Goal: Check status

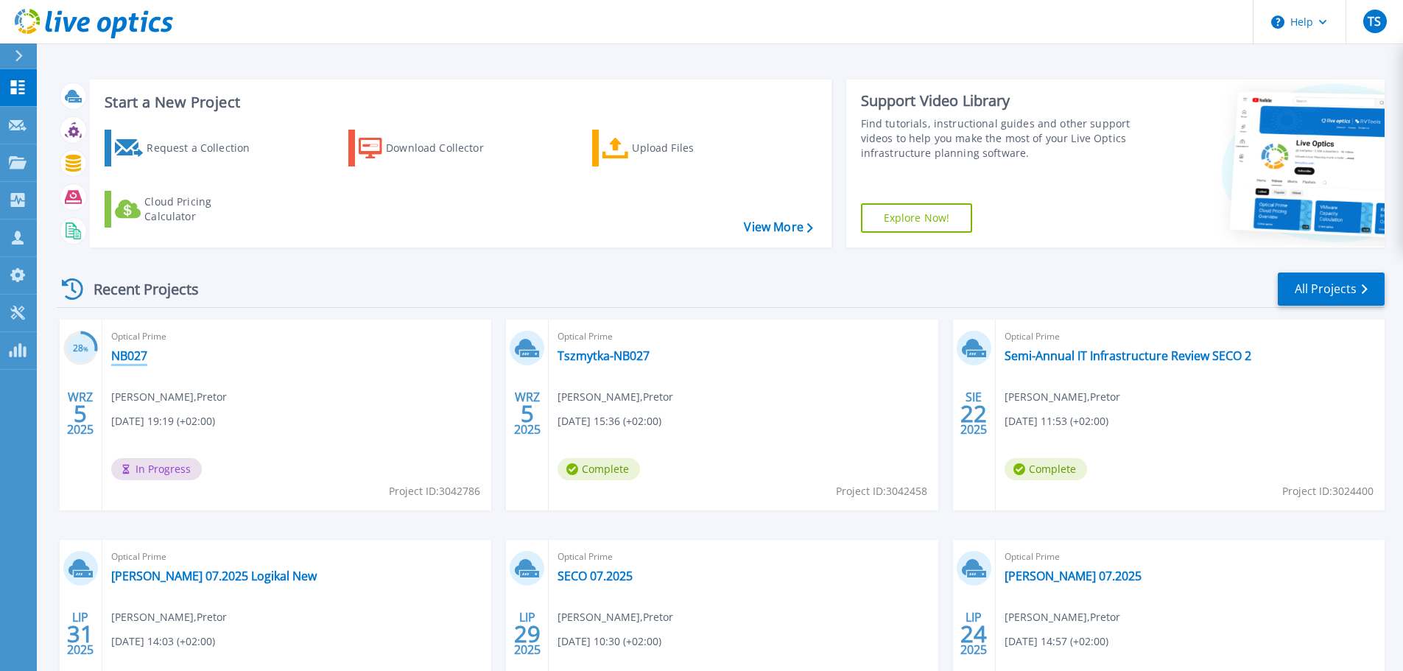
click at [138, 355] on link "NB027" at bounding box center [129, 355] width 36 height 15
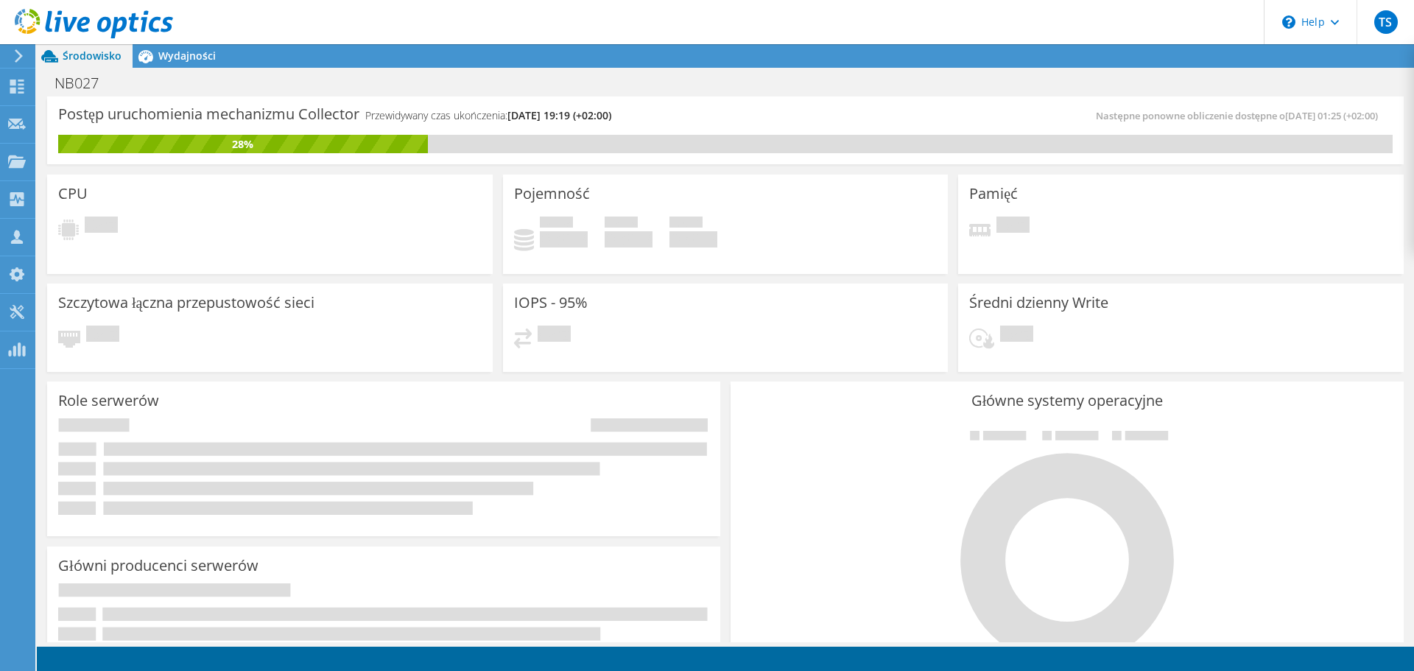
scroll to position [295, 0]
click at [20, 88] on use at bounding box center [17, 87] width 14 height 14
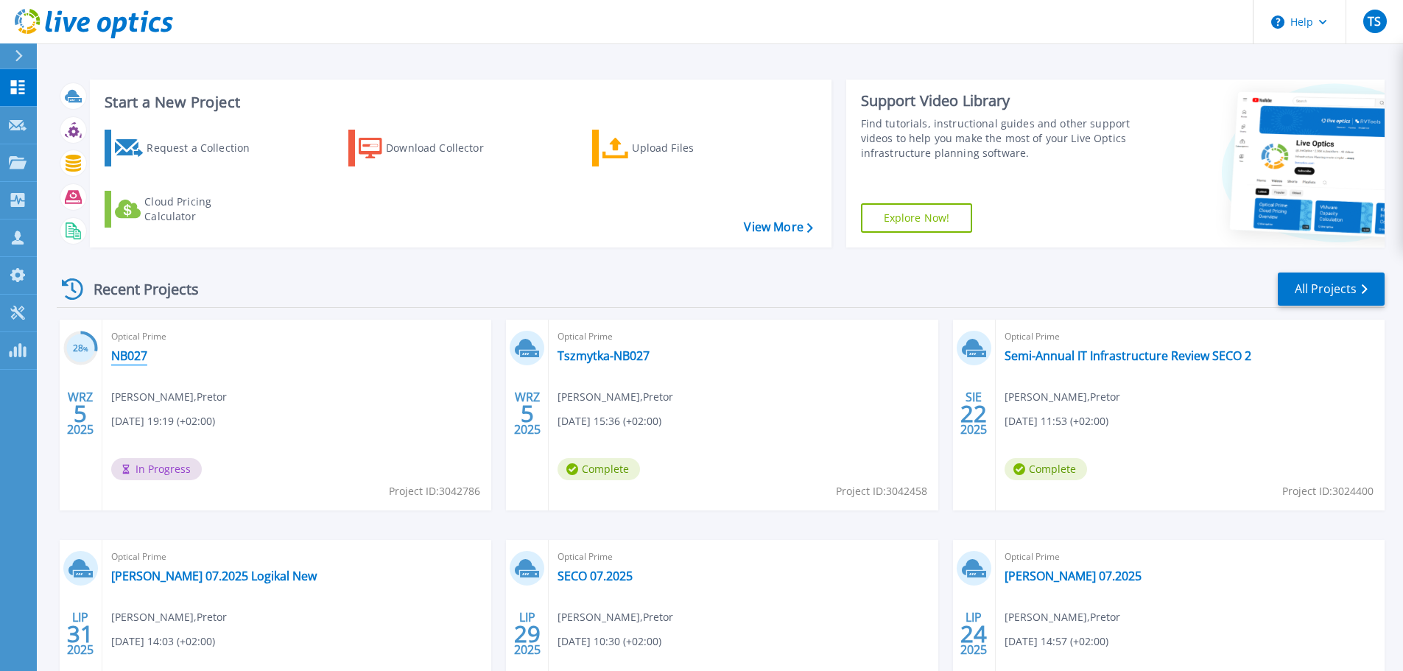
click at [135, 356] on link "NB027" at bounding box center [129, 355] width 36 height 15
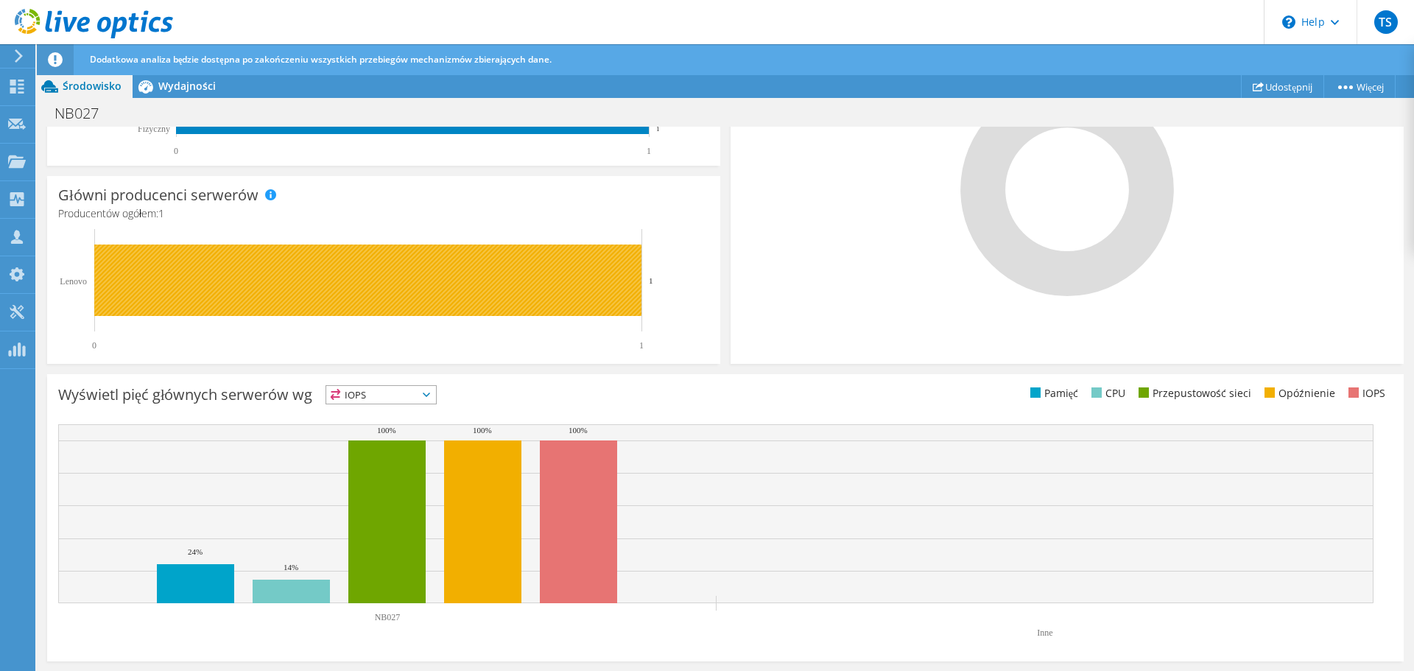
scroll to position [439, 0]
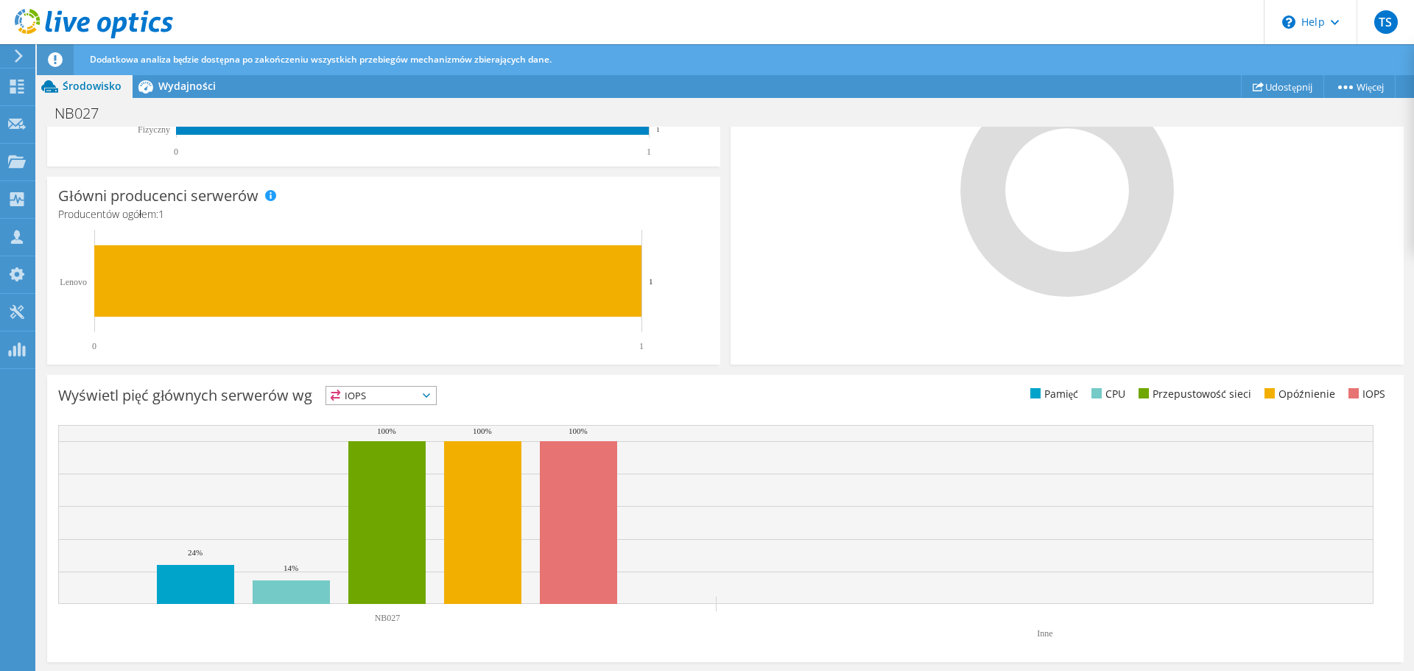
click at [427, 391] on span "IOPS" at bounding box center [381, 396] width 110 height 18
drag, startPoint x: 381, startPoint y: 492, endPoint x: 413, endPoint y: 400, distance: 97.6
click at [413, 400] on div "IOPS IOPS" at bounding box center [380, 447] width 111 height 122
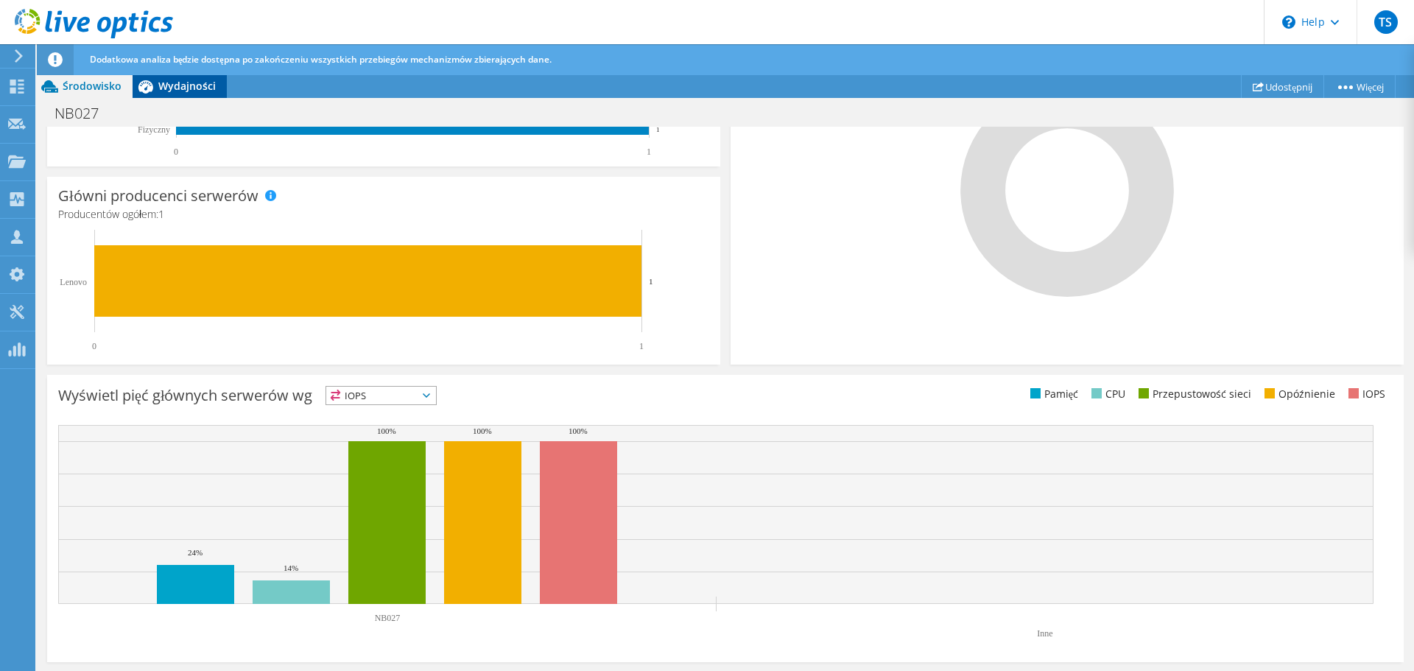
click at [159, 83] on span "Wydajności" at bounding box center [186, 86] width 57 height 14
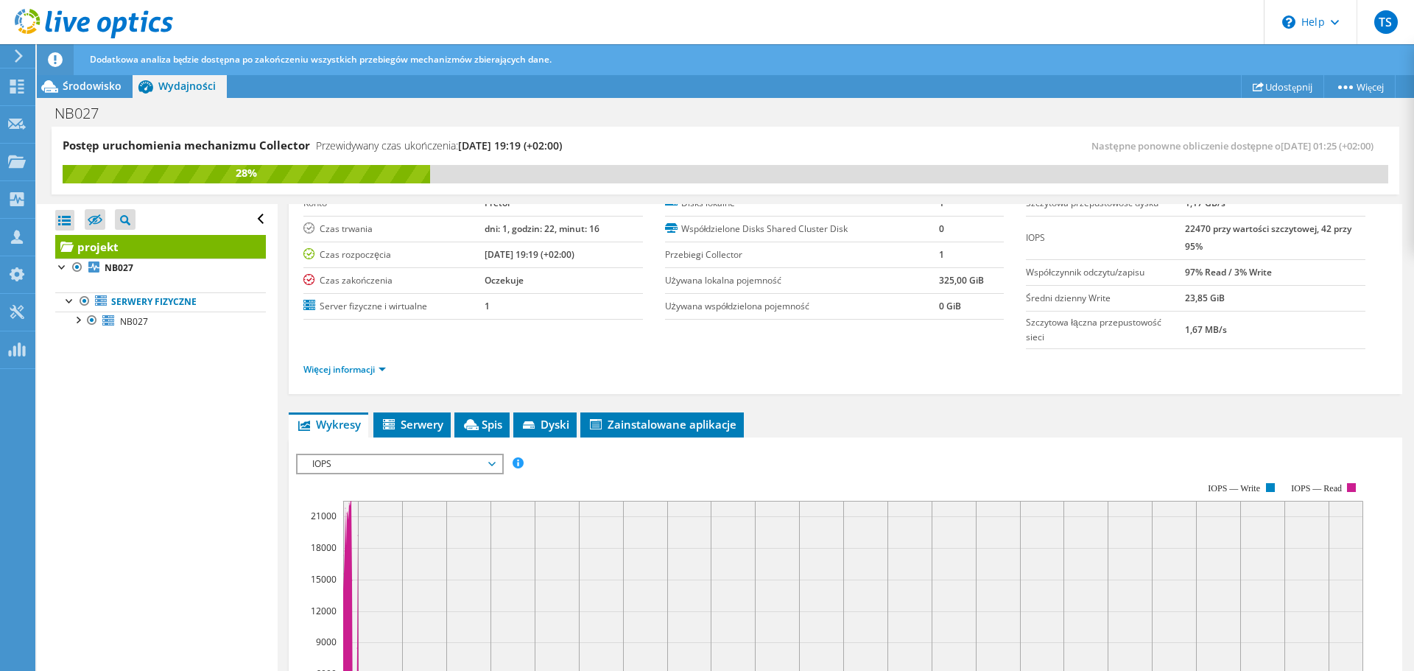
scroll to position [147, 0]
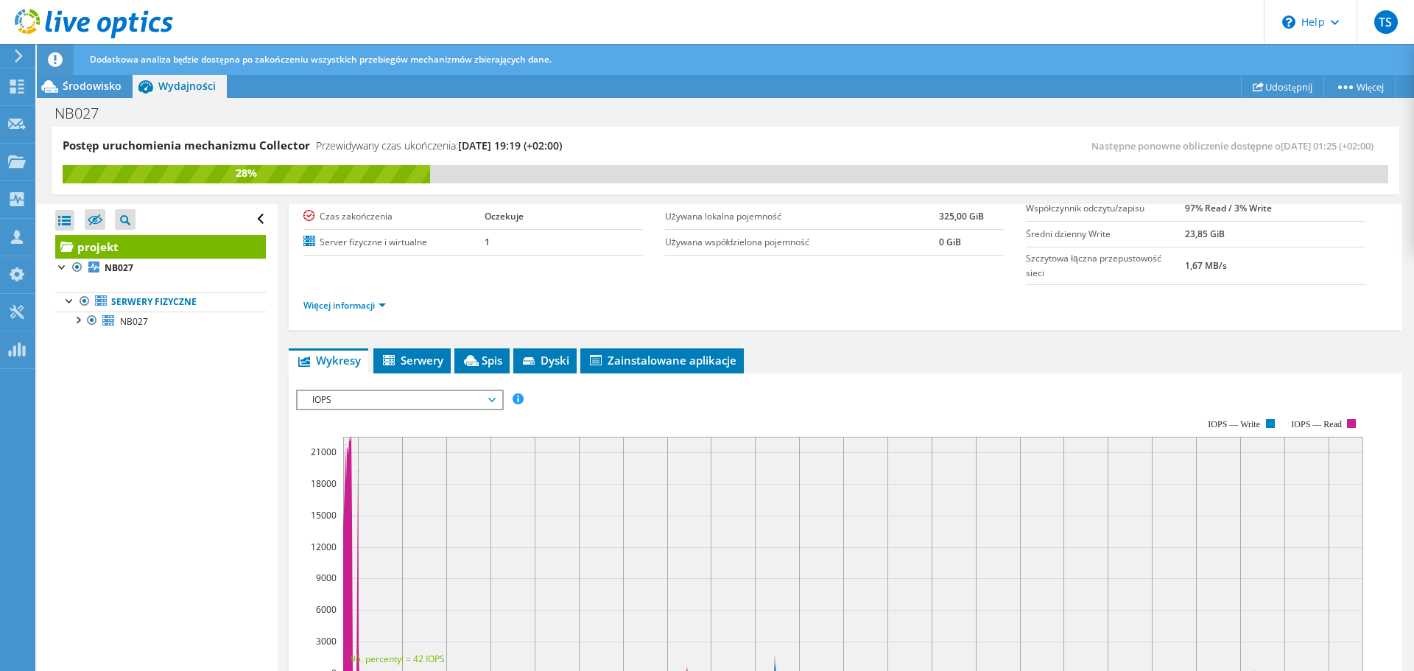
click at [451, 395] on span "IOPS" at bounding box center [399, 400] width 189 height 18
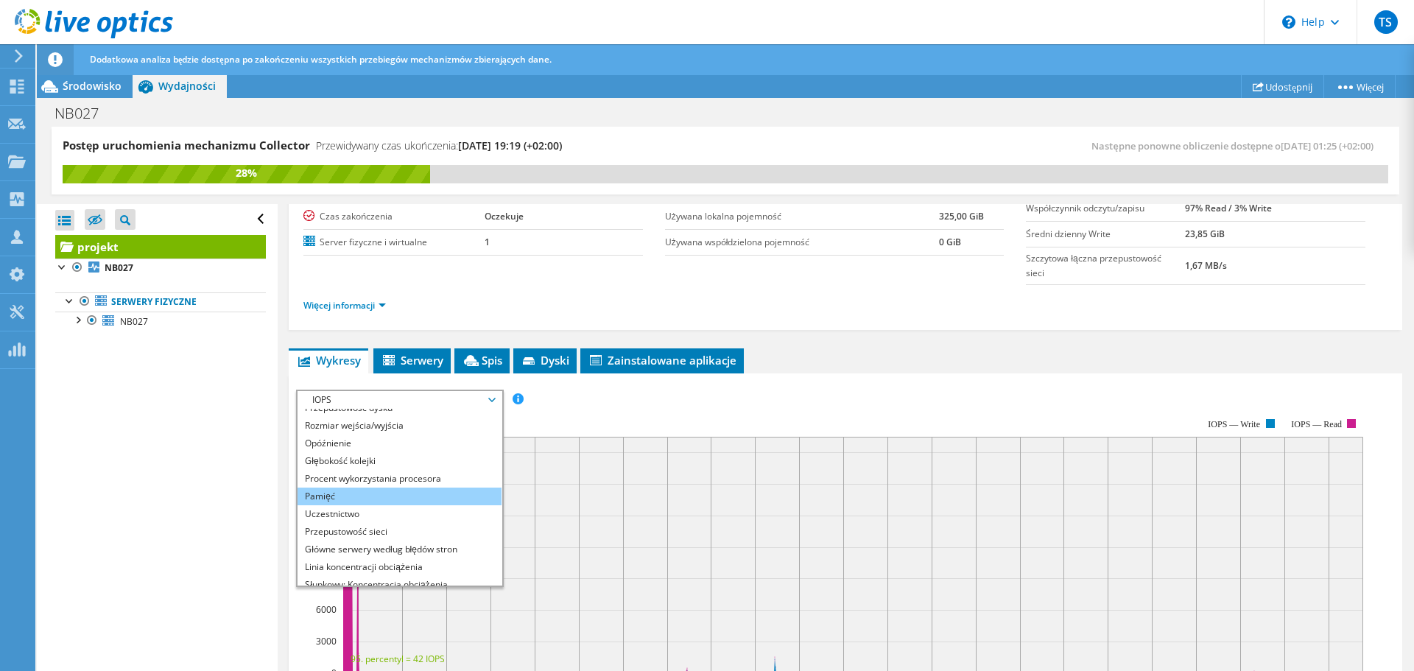
scroll to position [53, 0]
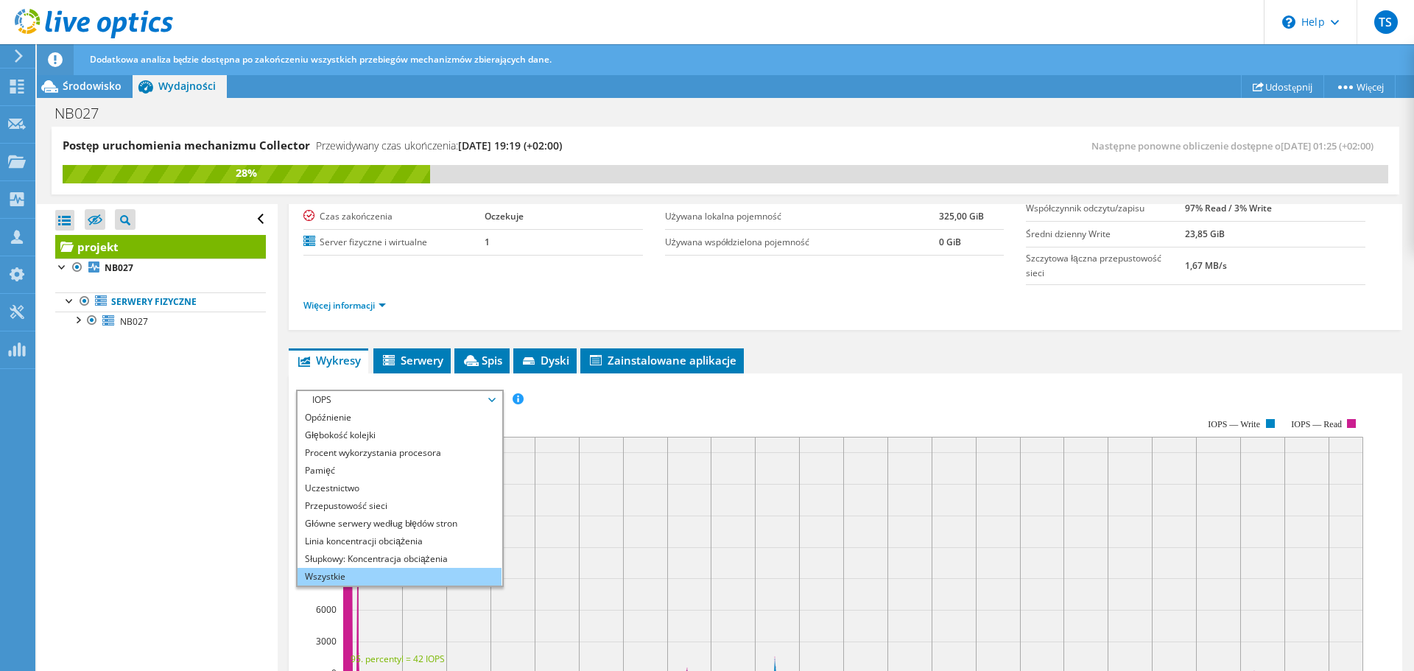
click at [331, 577] on li "Wszystkie" at bounding box center [399, 577] width 204 height 18
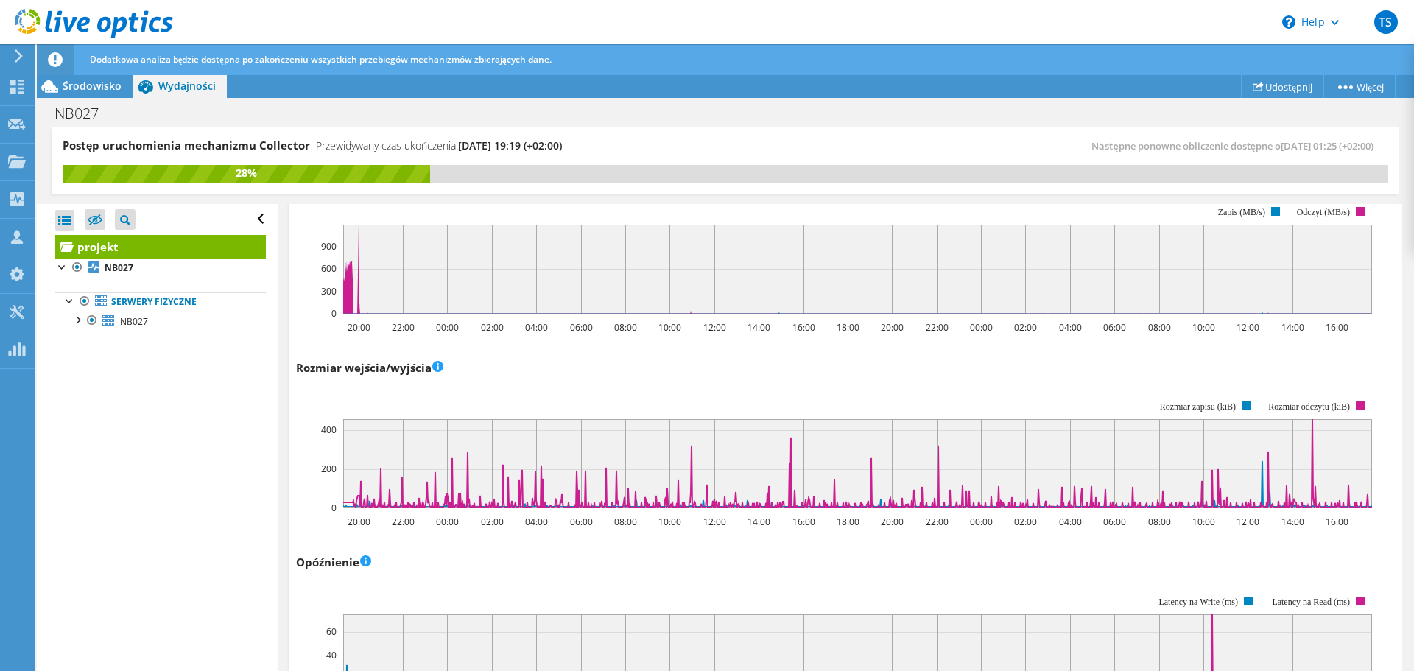
scroll to position [0, 0]
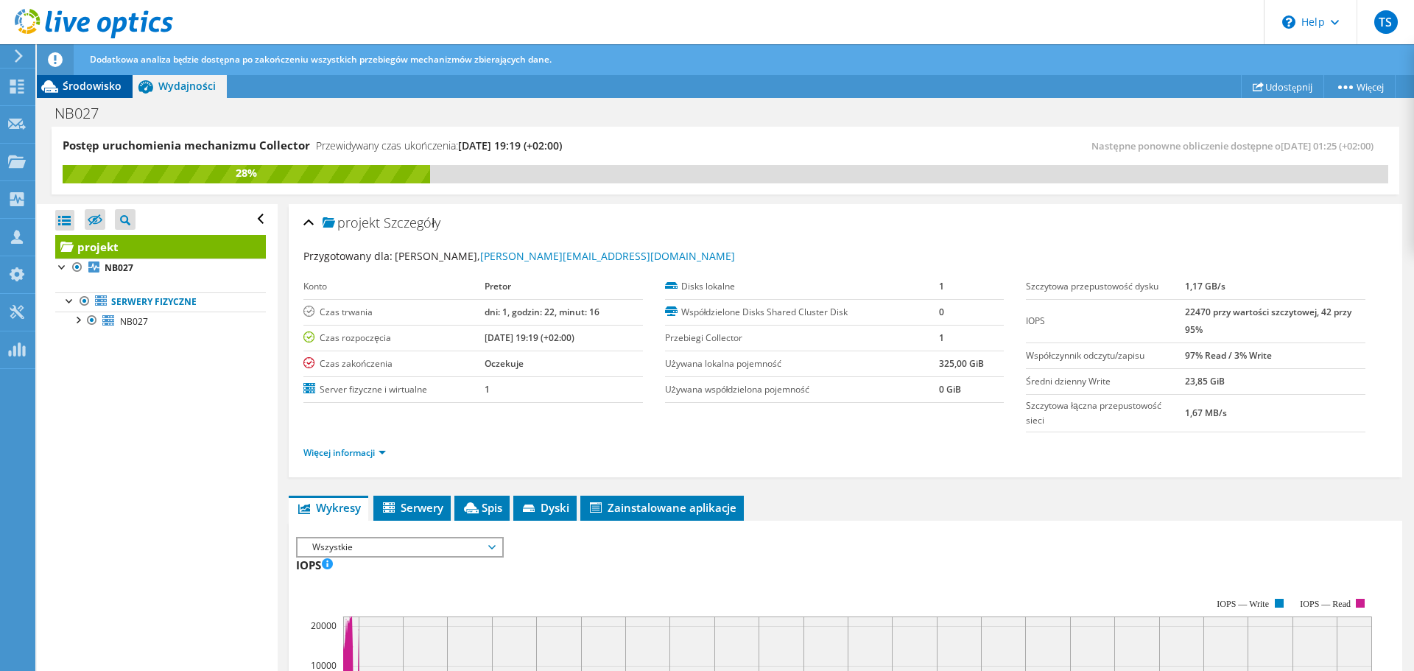
click at [93, 87] on span "Środowisko" at bounding box center [92, 86] width 59 height 14
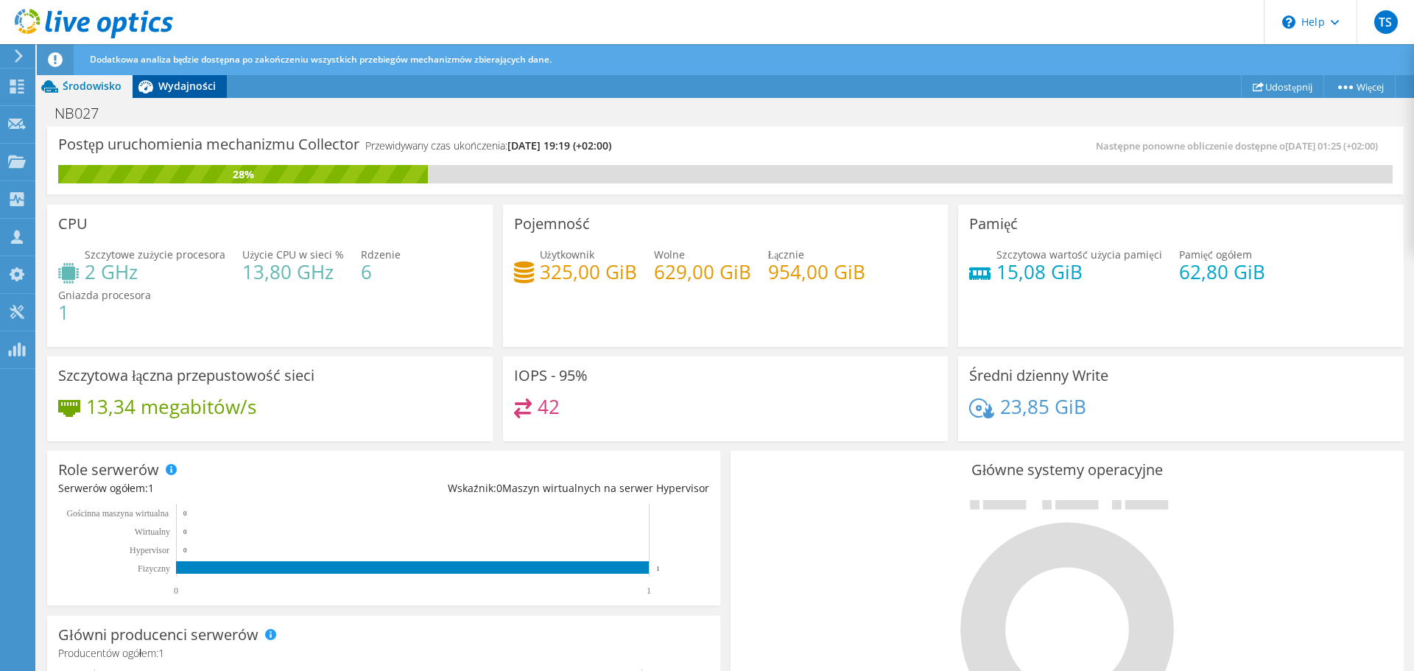
click at [198, 82] on span "Wydajności" at bounding box center [186, 86] width 57 height 14
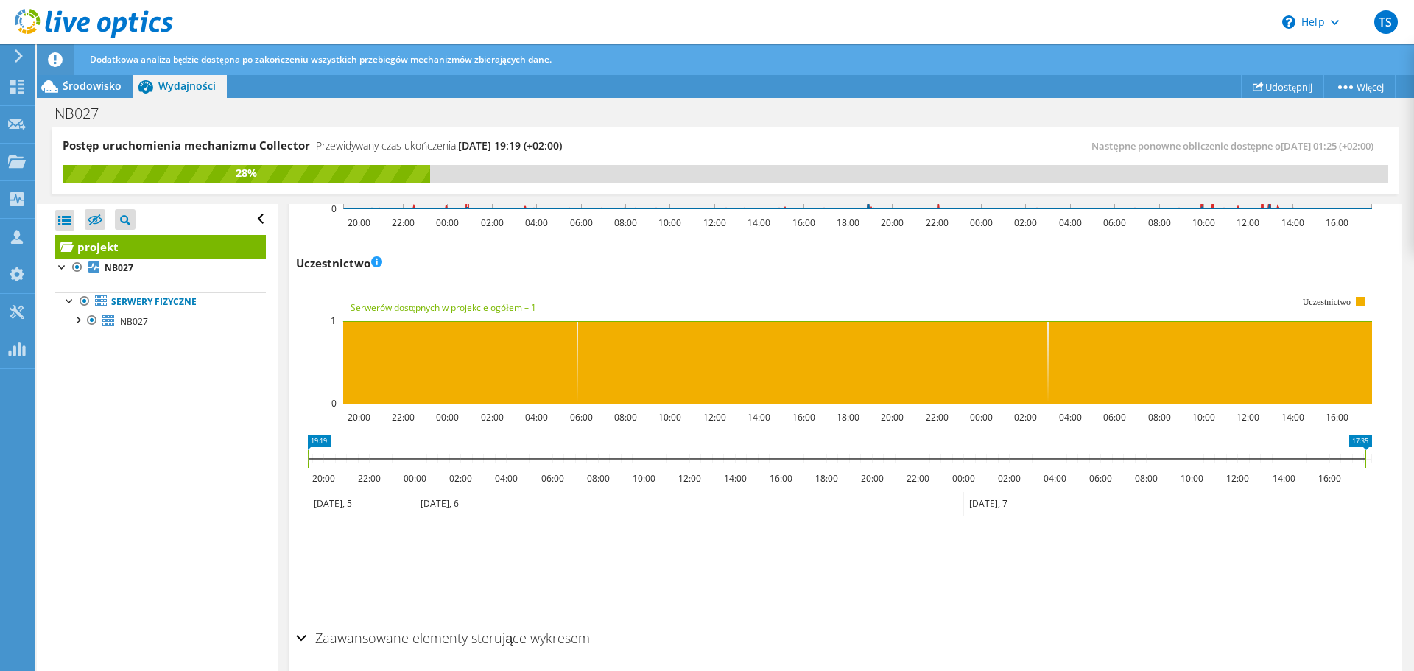
scroll to position [1912, 0]
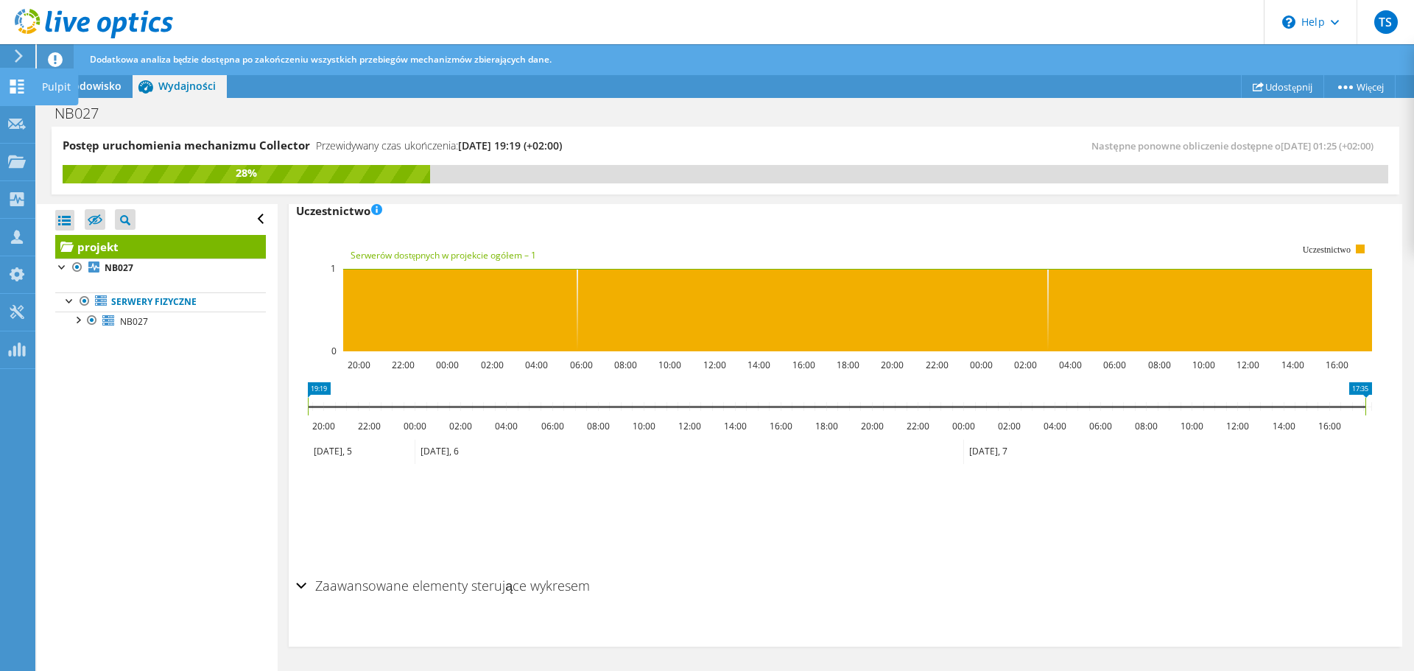
click at [25, 92] on icon at bounding box center [17, 87] width 18 height 14
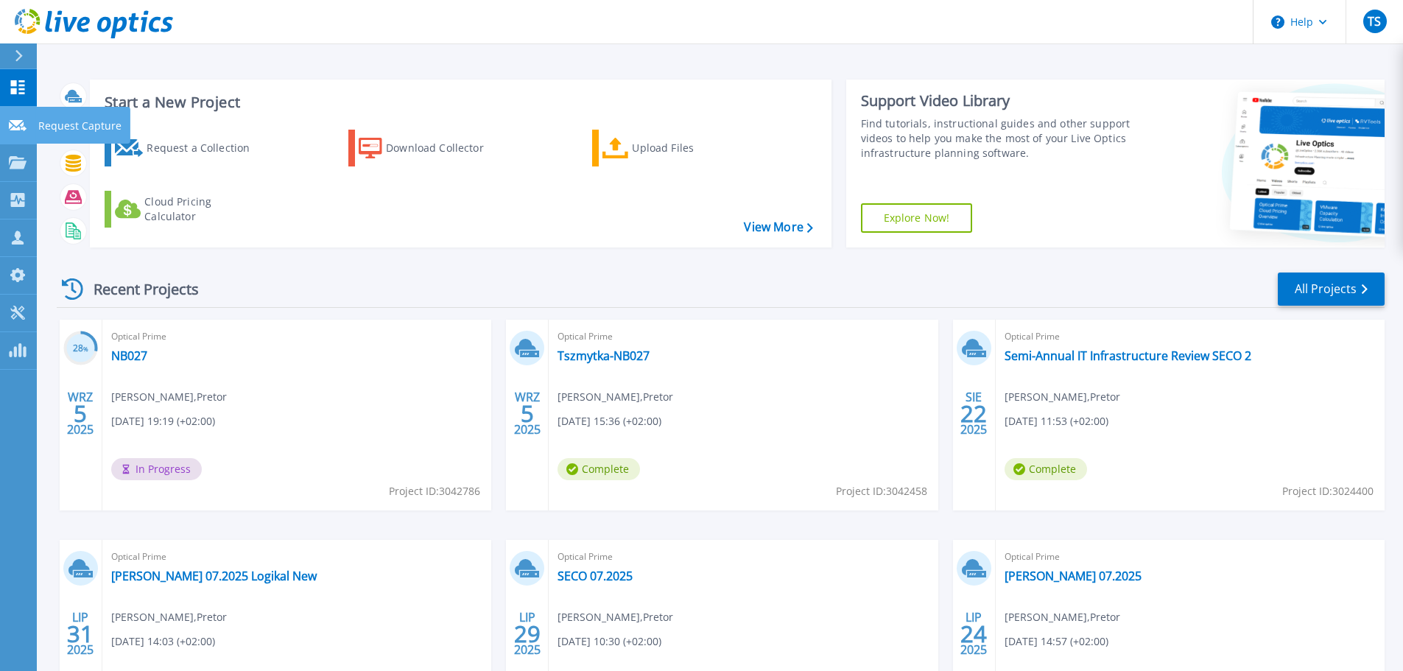
click at [12, 127] on icon at bounding box center [18, 125] width 18 height 11
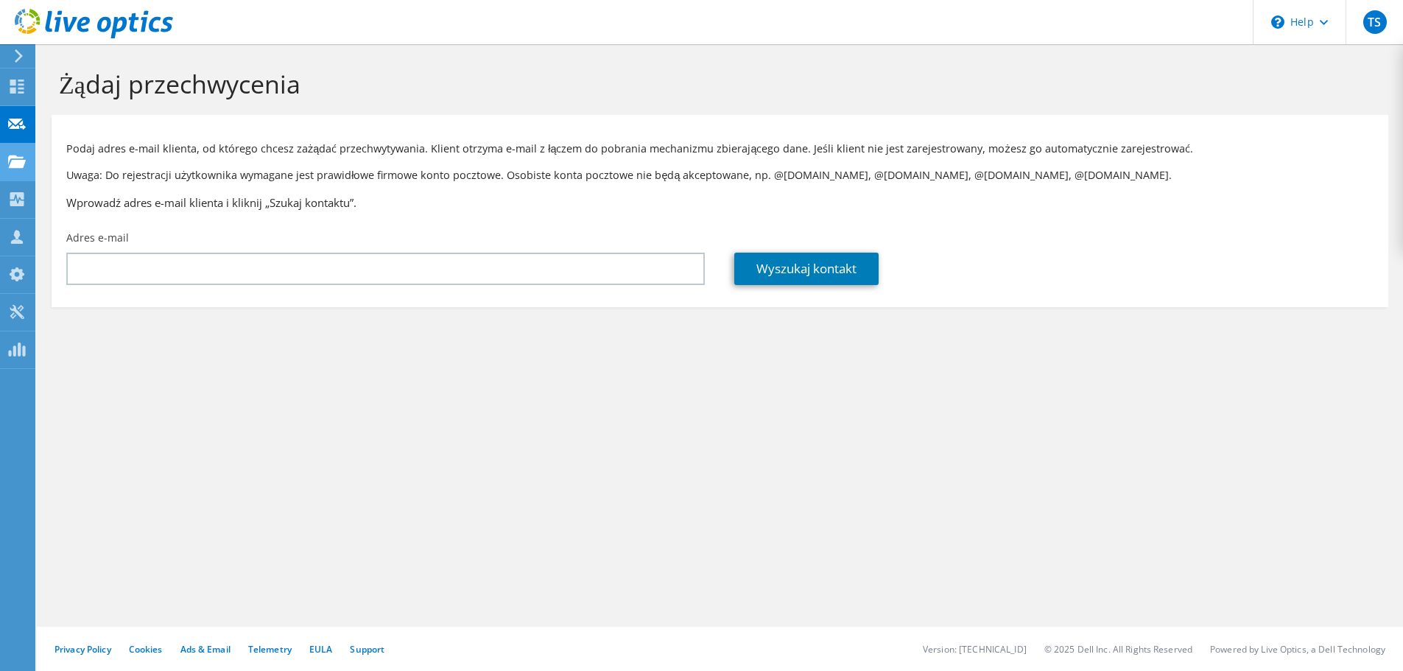
click at [13, 164] on use at bounding box center [17, 161] width 18 height 13
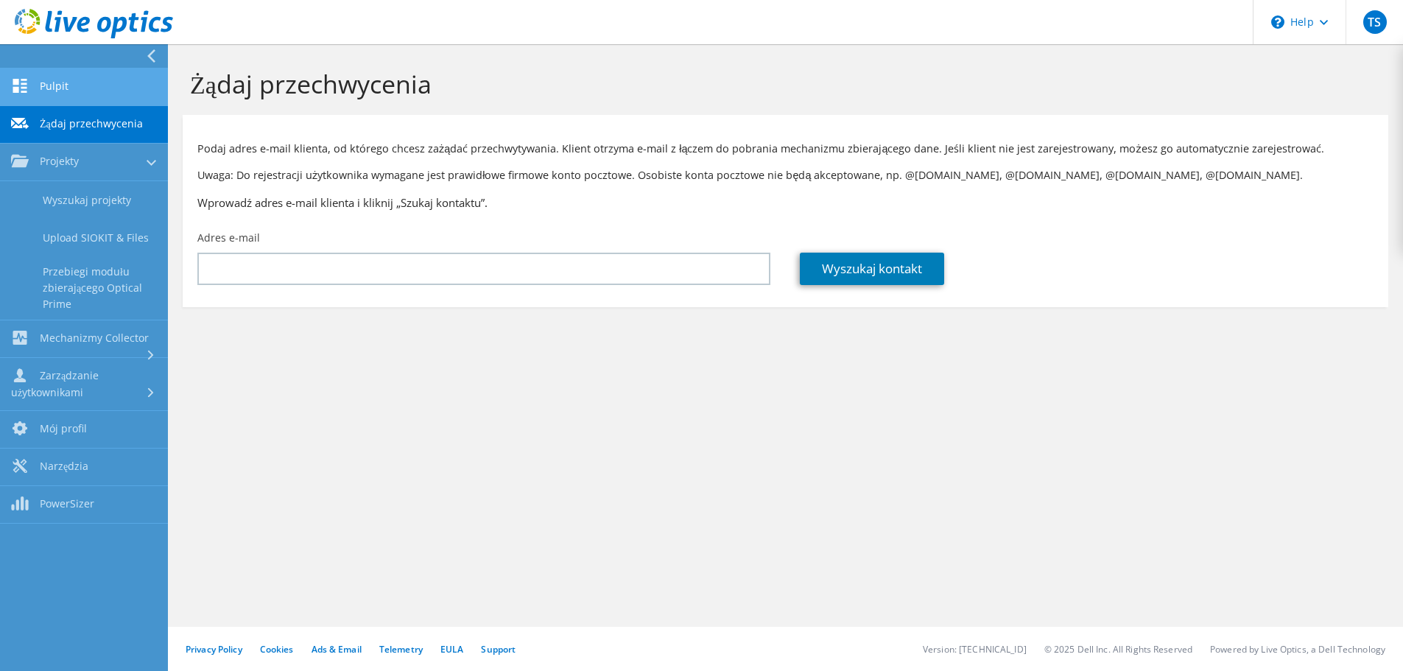
click at [98, 95] on link "Pulpit" at bounding box center [84, 87] width 168 height 38
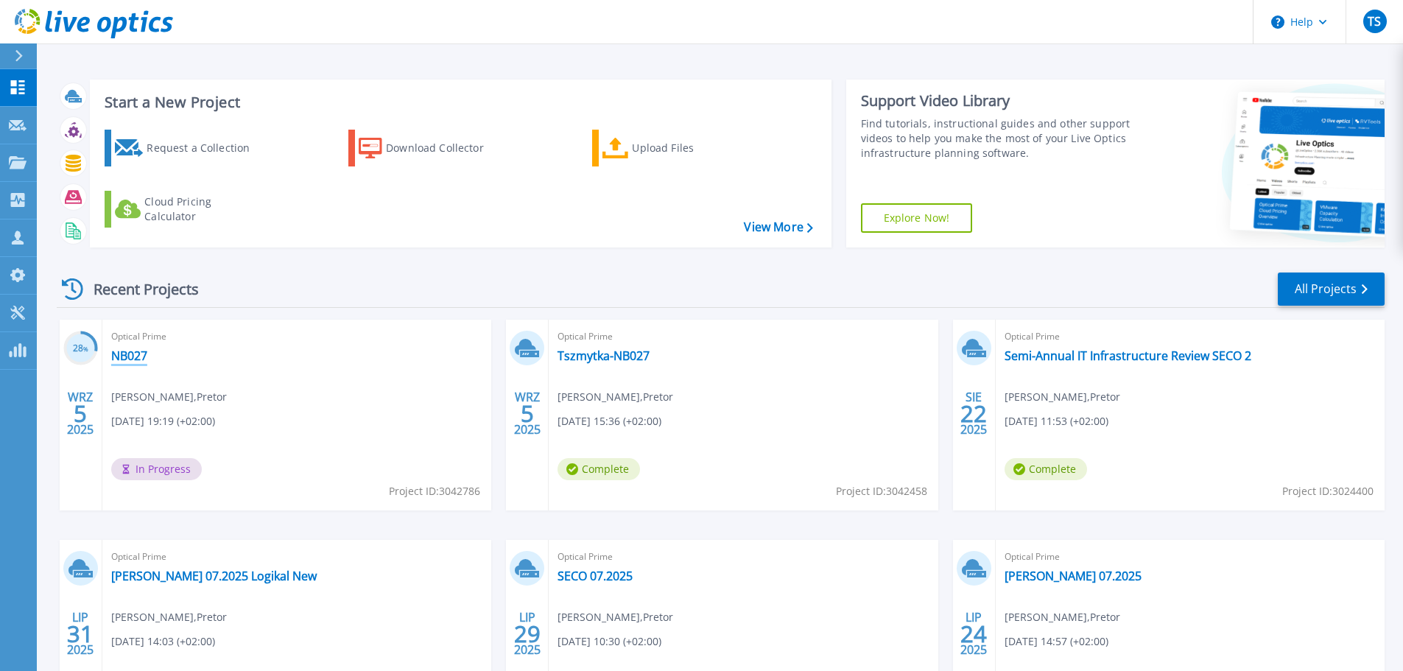
click at [127, 356] on link "NB027" at bounding box center [129, 355] width 36 height 15
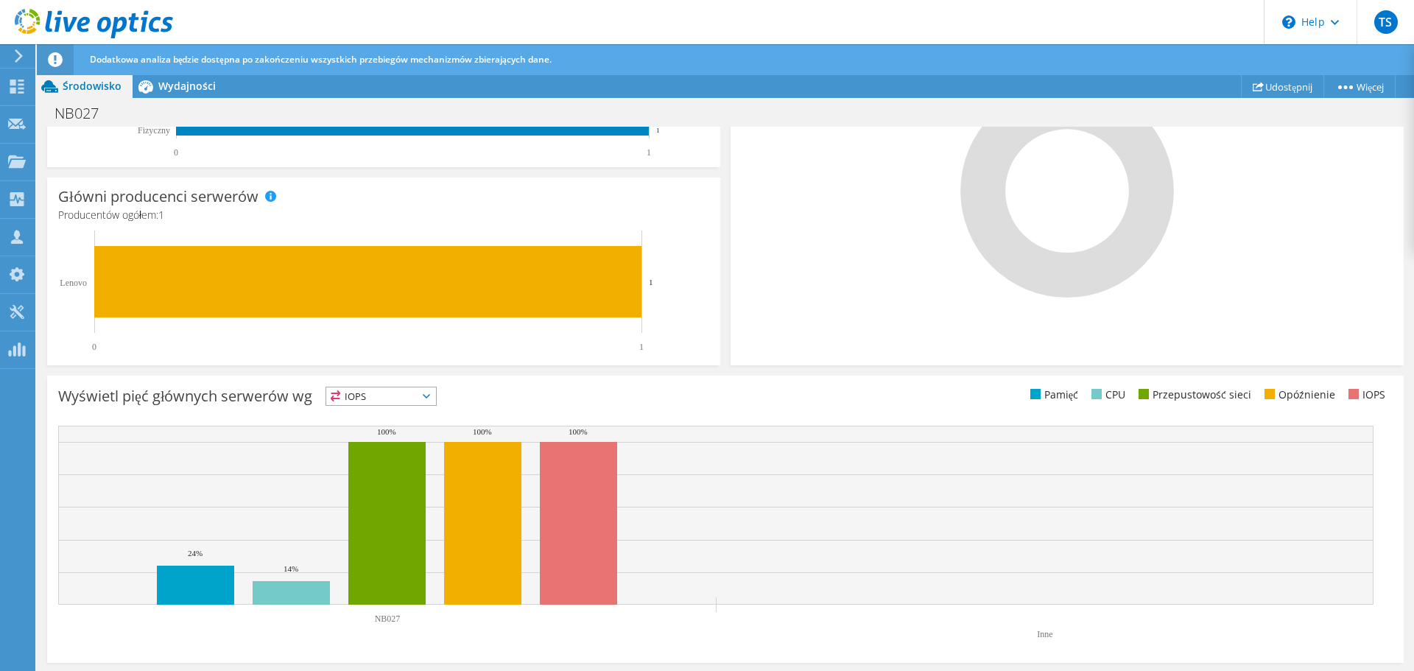
scroll to position [439, 0]
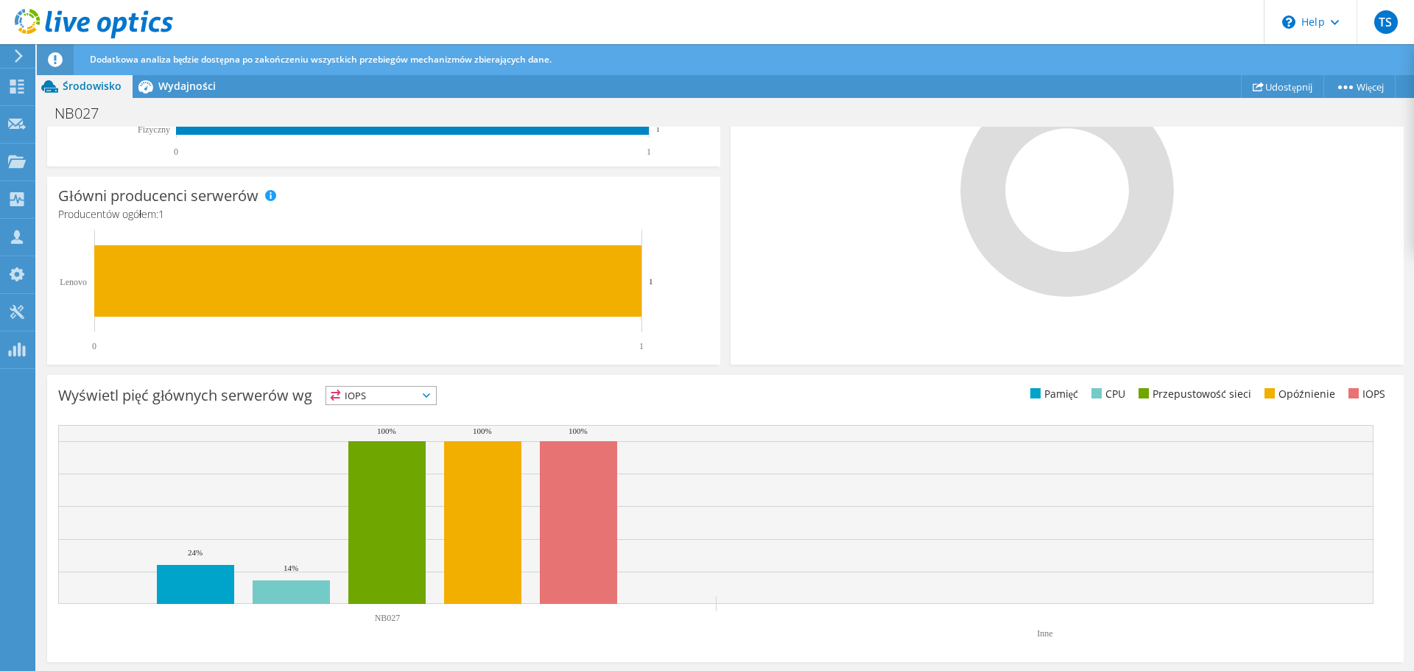
click at [398, 389] on span "IOPS" at bounding box center [381, 396] width 110 height 18
click at [555, 404] on div "Wyświetl pięć głównych serwerów wg IOPS IOPS" at bounding box center [391, 398] width 667 height 24
click at [168, 91] on span "Wydajności" at bounding box center [186, 86] width 57 height 14
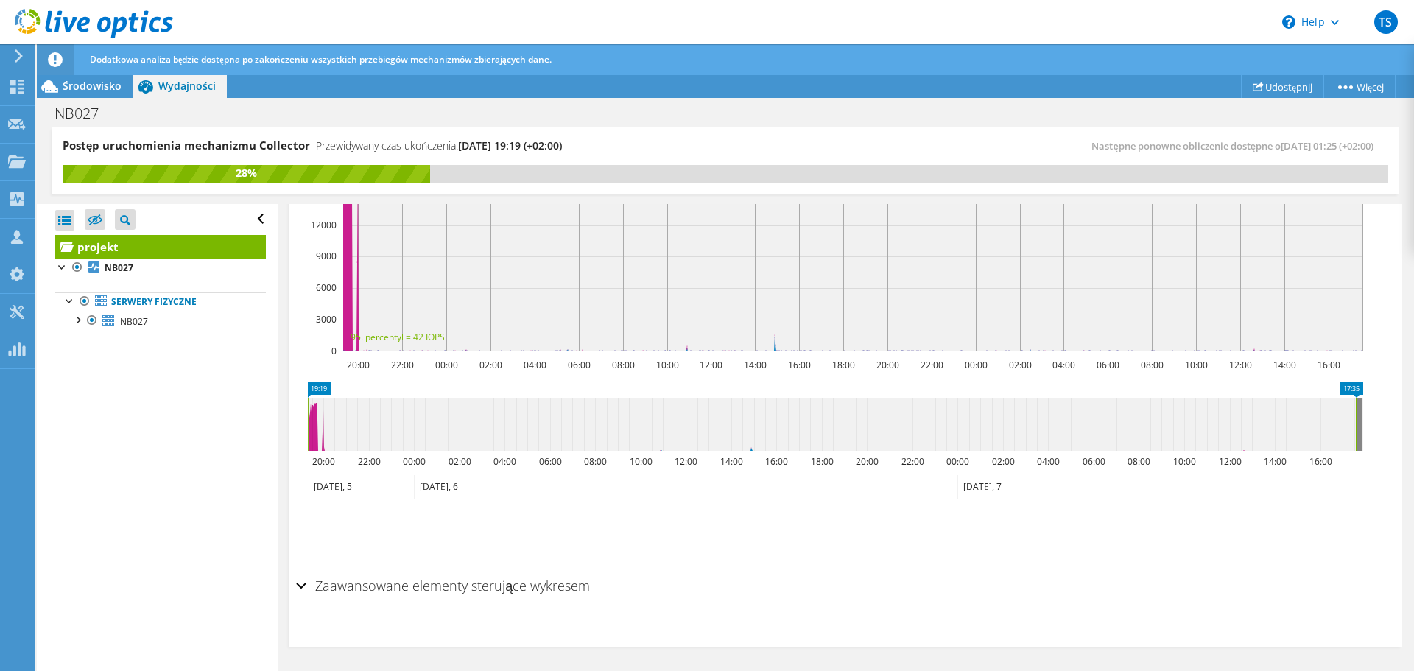
scroll to position [0, 0]
click at [507, 382] on icon "17:35 19:19 20:00 22:00 00:00 02:00 04:00 06:00 08:00 10:00 12:00 14:00 16:00 1…" at bounding box center [835, 441] width 1078 height 118
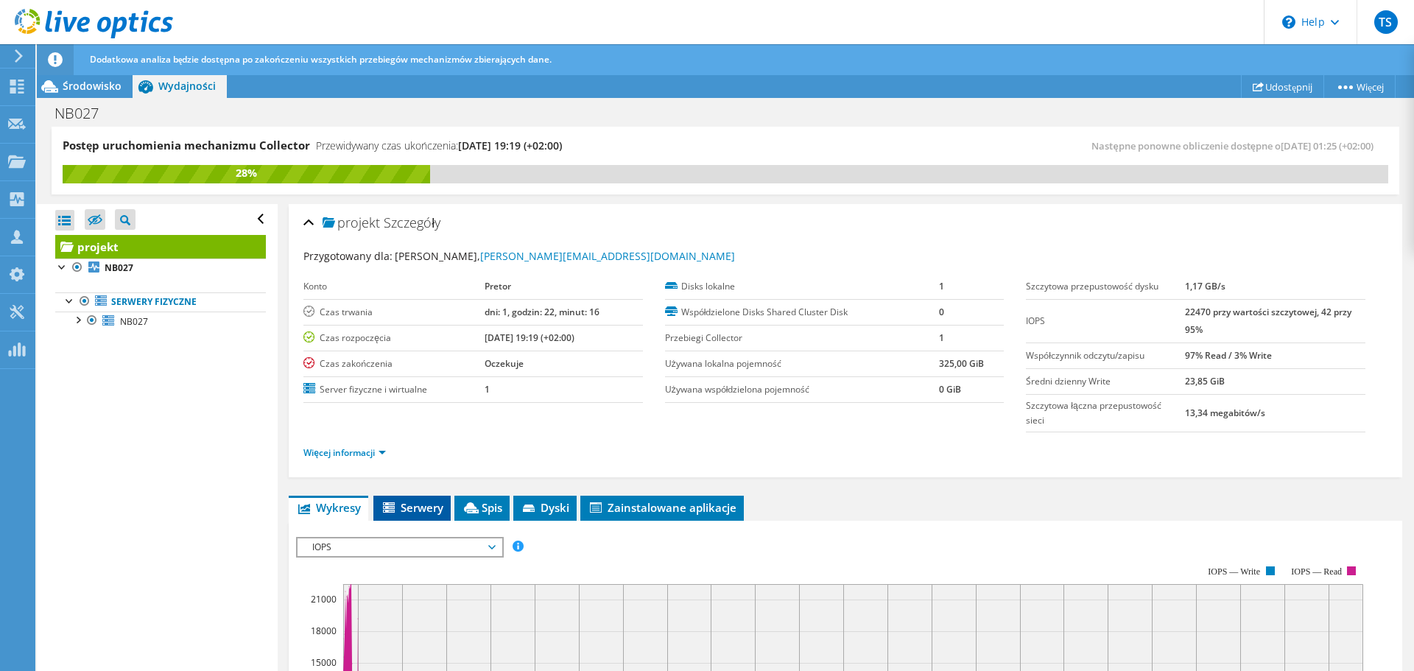
click at [427, 503] on span "Serwery" at bounding box center [412, 507] width 63 height 15
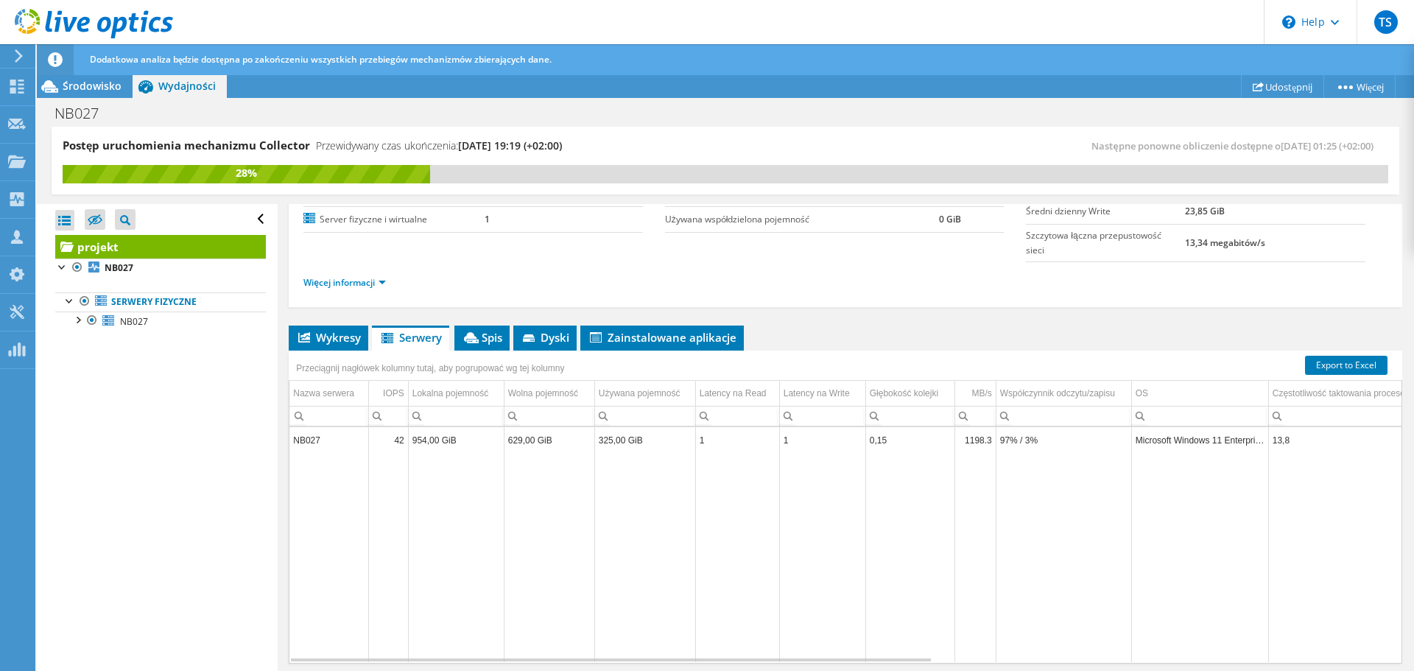
scroll to position [217, 0]
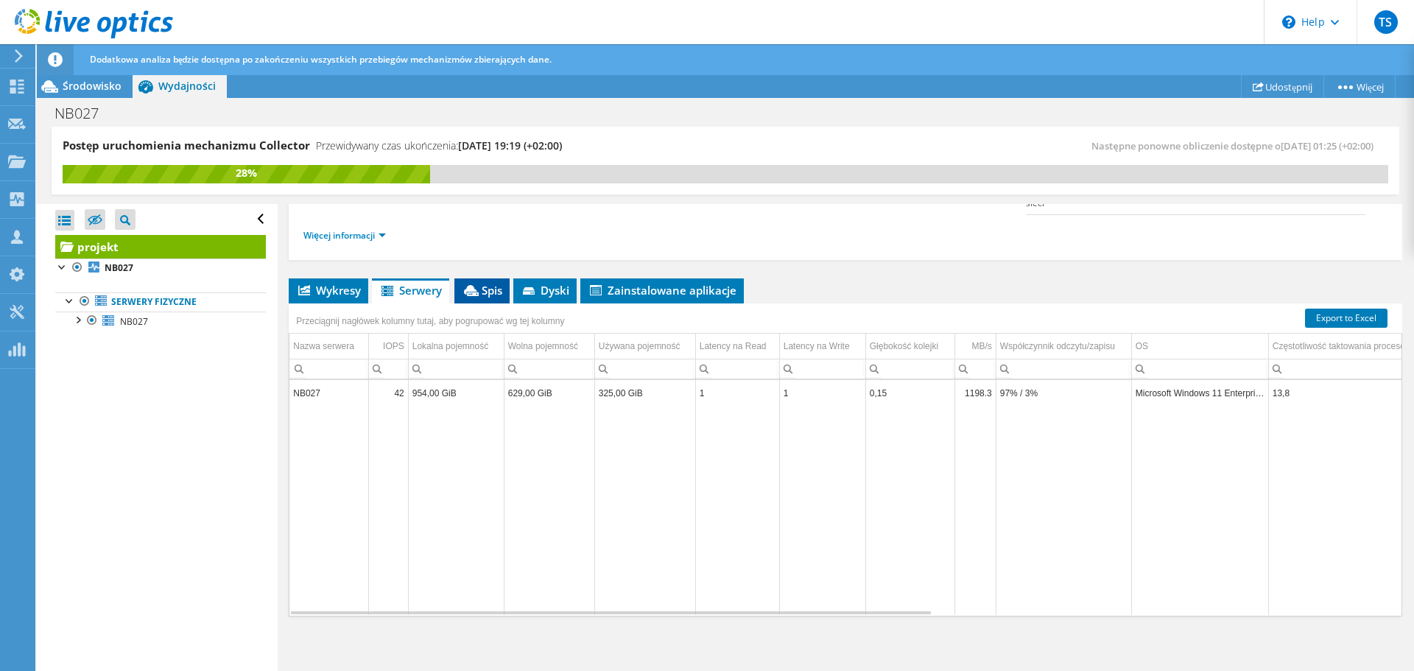
click at [499, 288] on span "Spis" at bounding box center [482, 290] width 40 height 15
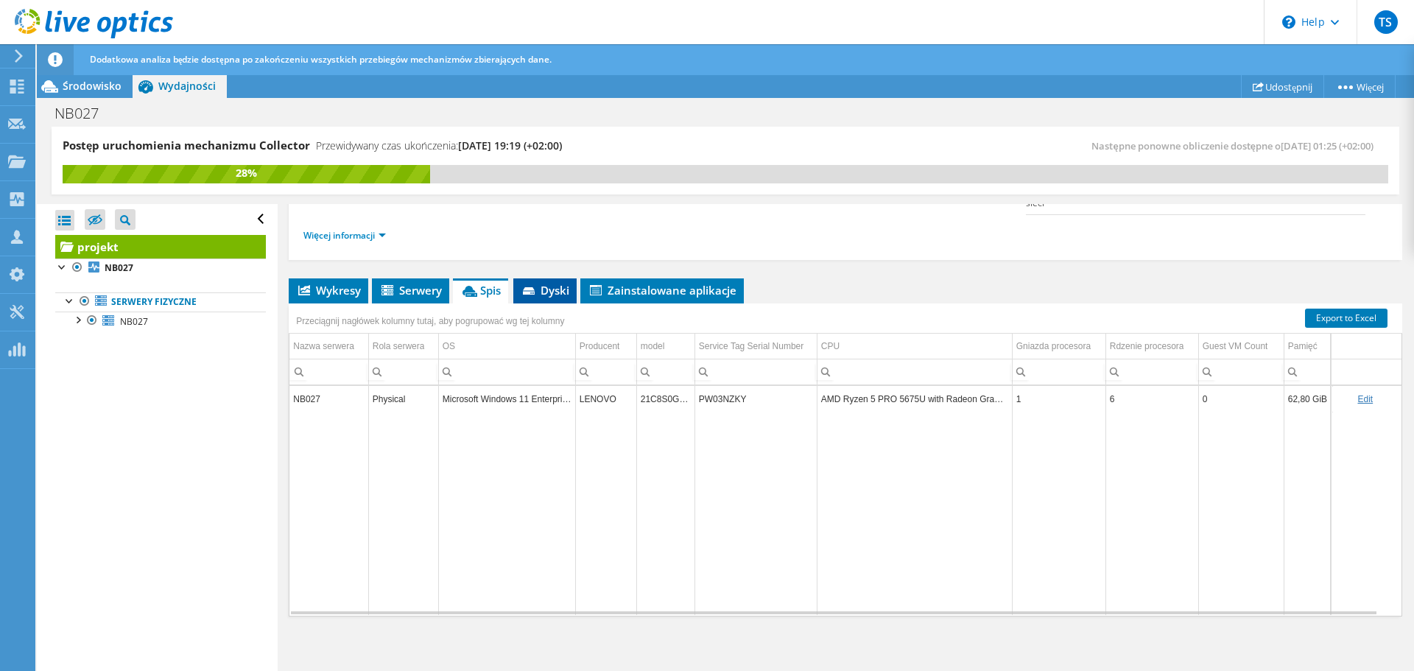
click at [557, 286] on span "Dyski" at bounding box center [545, 290] width 49 height 15
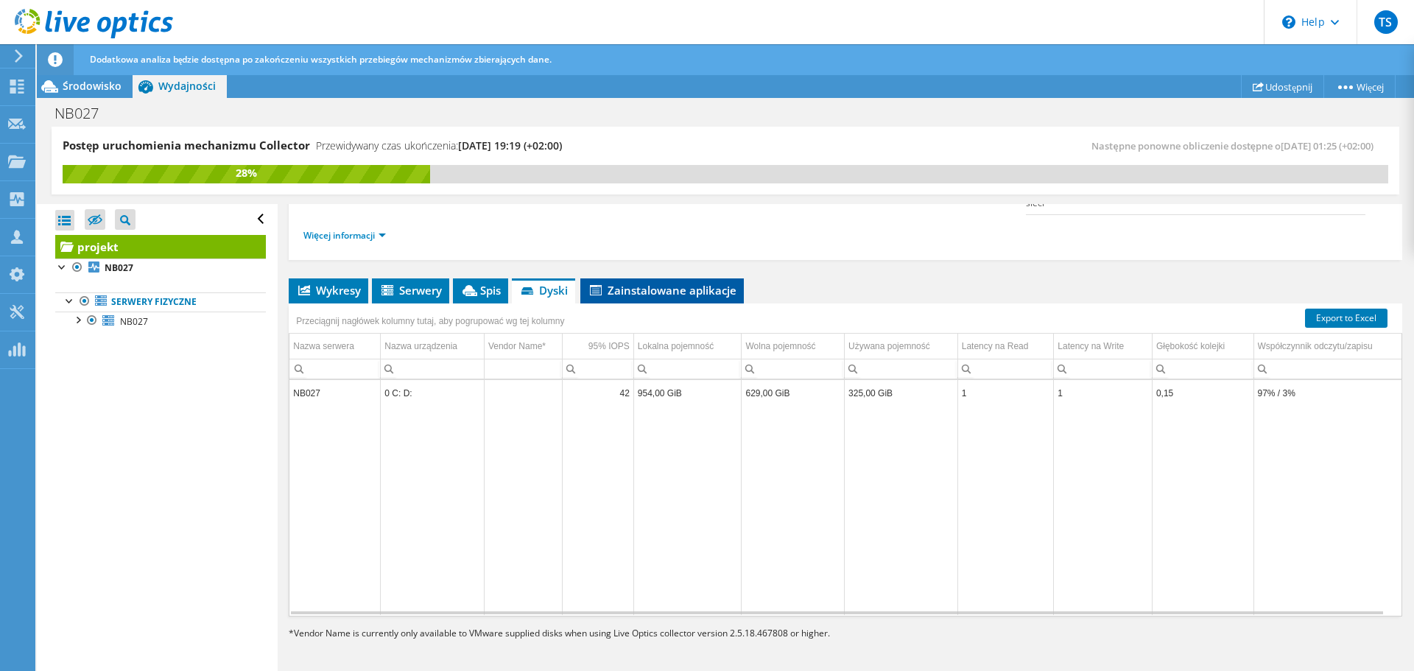
click at [652, 289] on span "Zainstalowane aplikacje" at bounding box center [662, 290] width 149 height 15
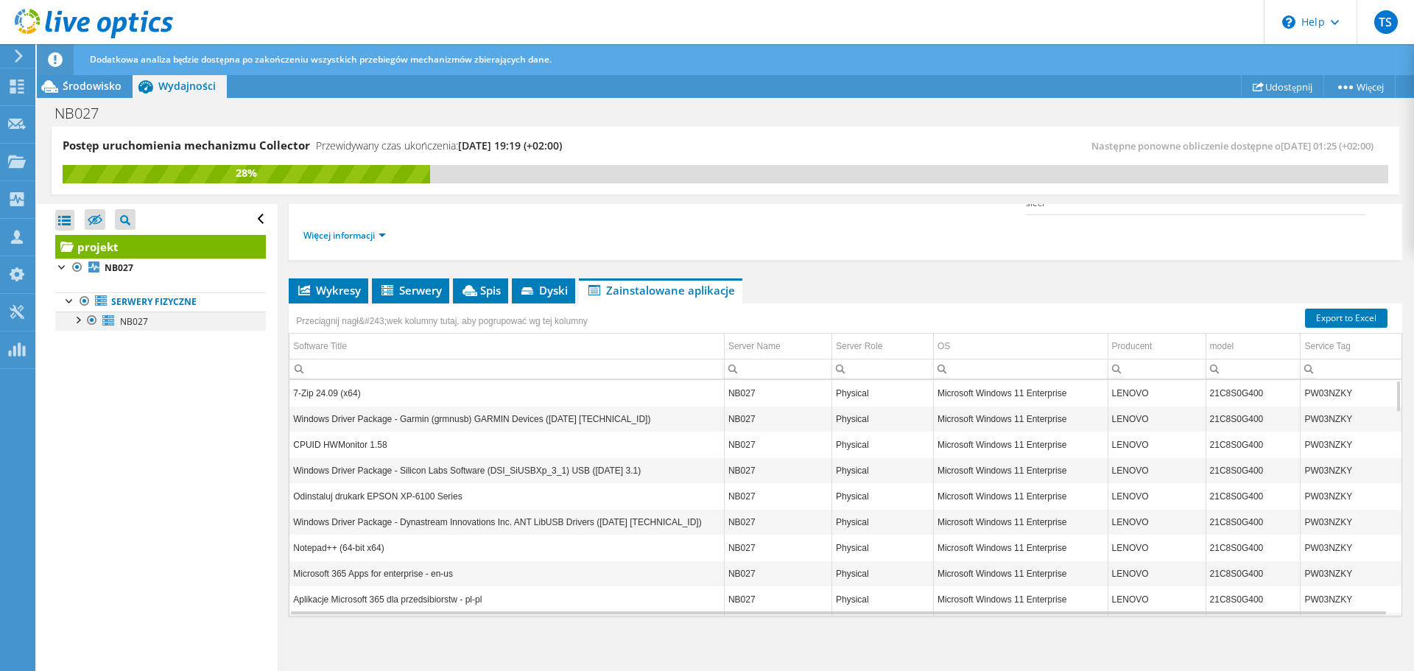
click at [83, 319] on div at bounding box center [77, 318] width 15 height 15
click at [83, 361] on div at bounding box center [84, 357] width 15 height 15
